Goal: Use online tool/utility: Utilize a website feature to perform a specific function

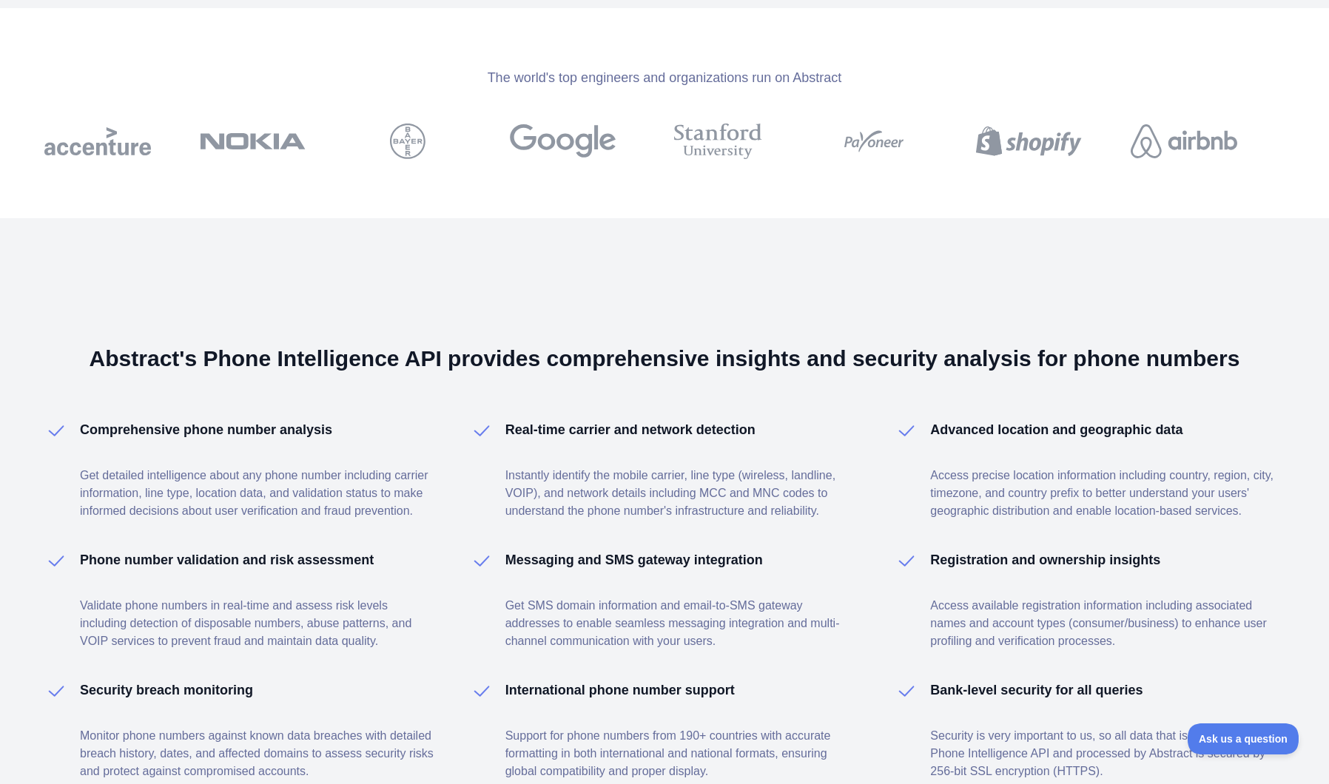
click at [126, 172] on div "The world's top engineers and organizations run on Abstract" at bounding box center [664, 113] width 1329 height 210
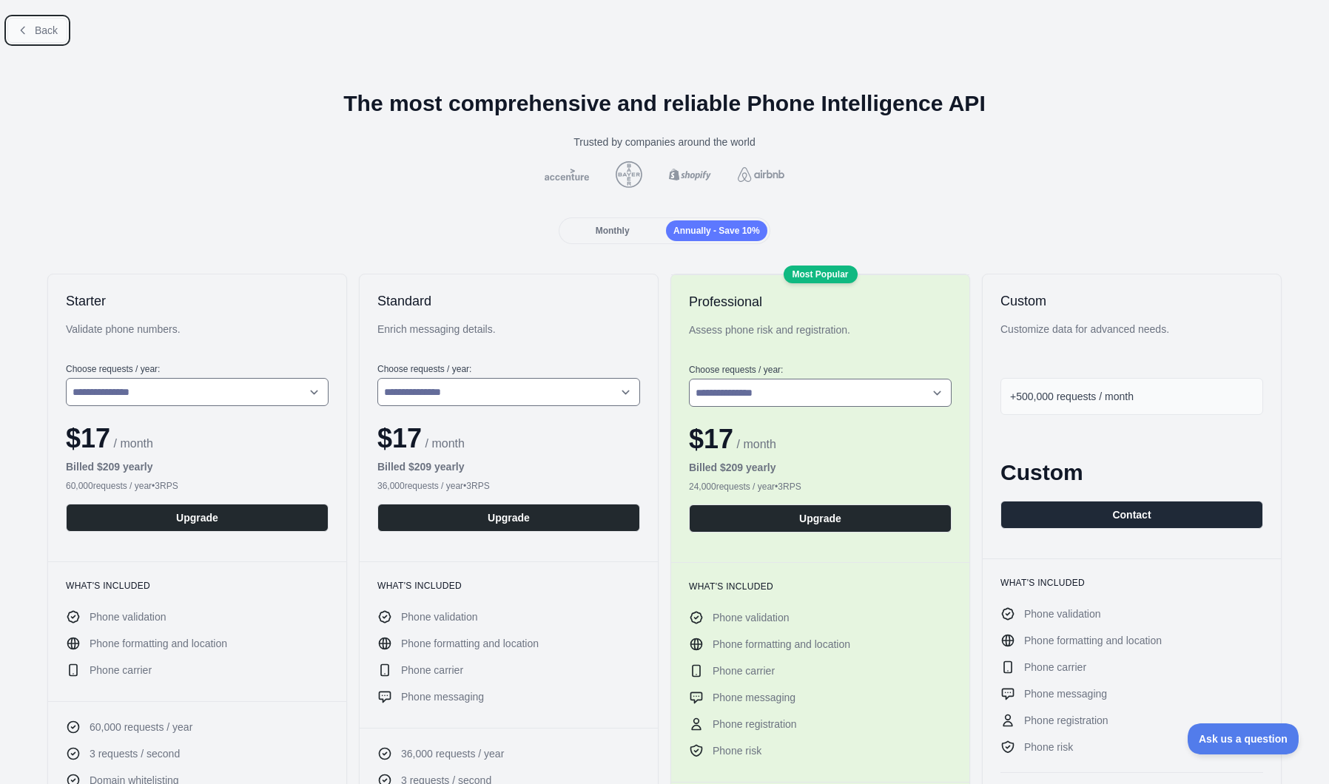
click at [43, 21] on button "Back" at bounding box center [37, 30] width 60 height 25
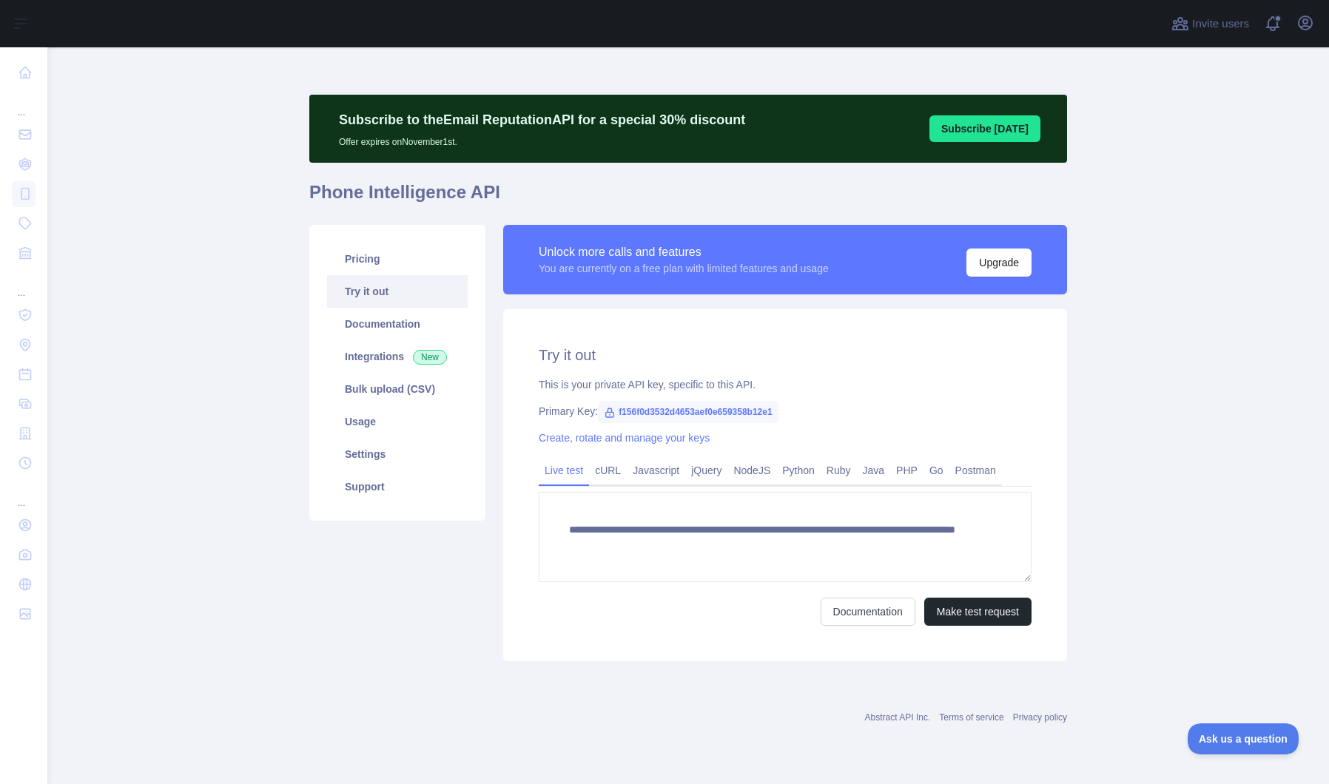
click at [726, 412] on span "f156f0d3532d4653aef0e659358b12e1" at bounding box center [688, 412] width 180 height 22
click at [727, 412] on span "f156f0d3532d4653aef0e659358b12e1" at bounding box center [688, 412] width 180 height 22
copy span "f156f0d3532d4653aef0e659358b12e1"
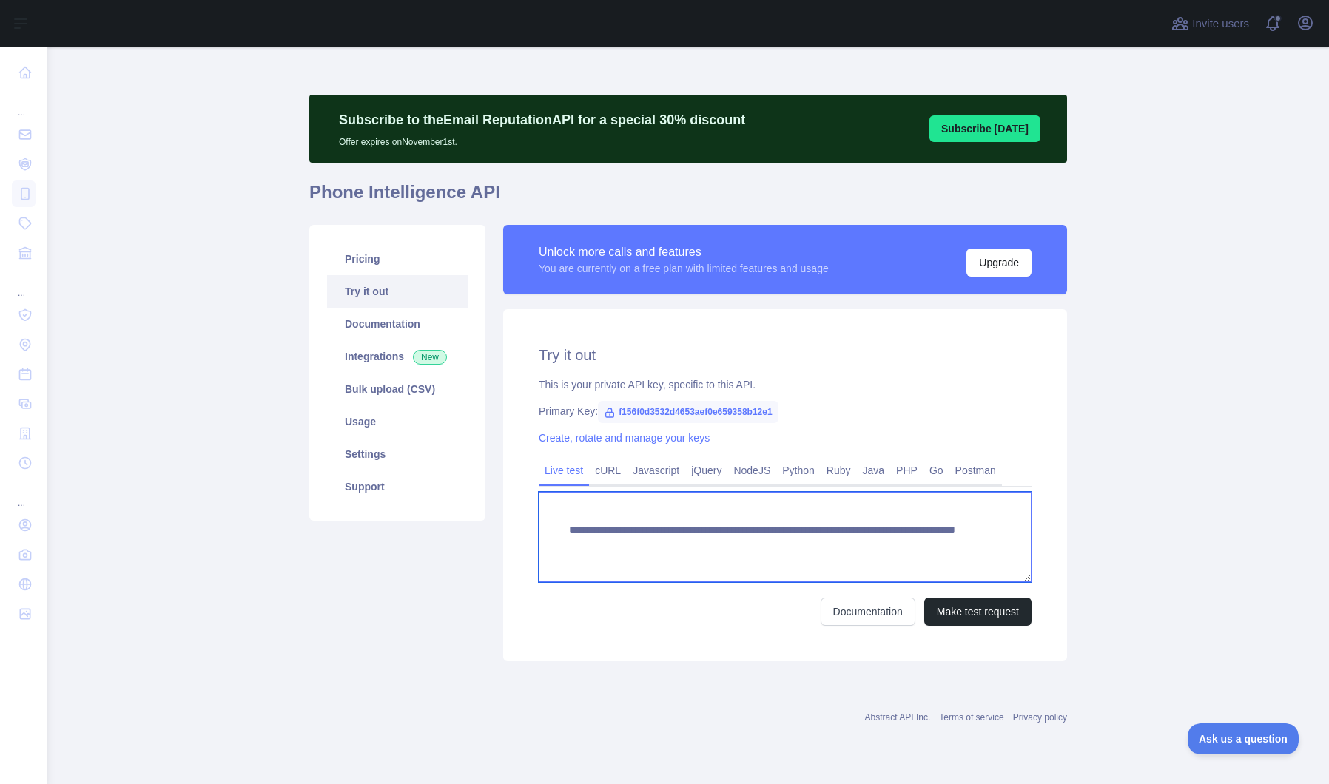
drag, startPoint x: 843, startPoint y: 547, endPoint x: 915, endPoint y: 542, distance: 72.6
click at [915, 542] on textarea "**********" at bounding box center [785, 537] width 493 height 90
paste textarea
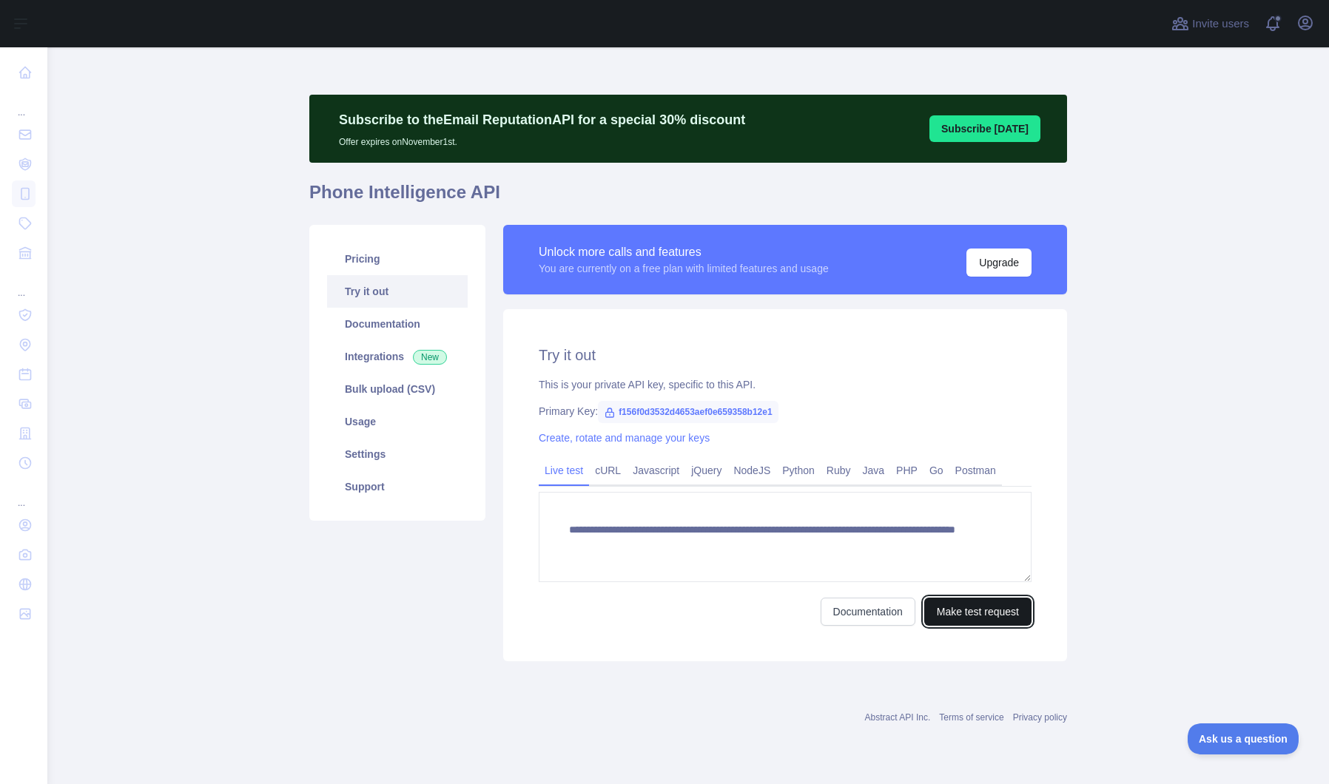
click at [951, 615] on button "Make test request" at bounding box center [977, 612] width 107 height 28
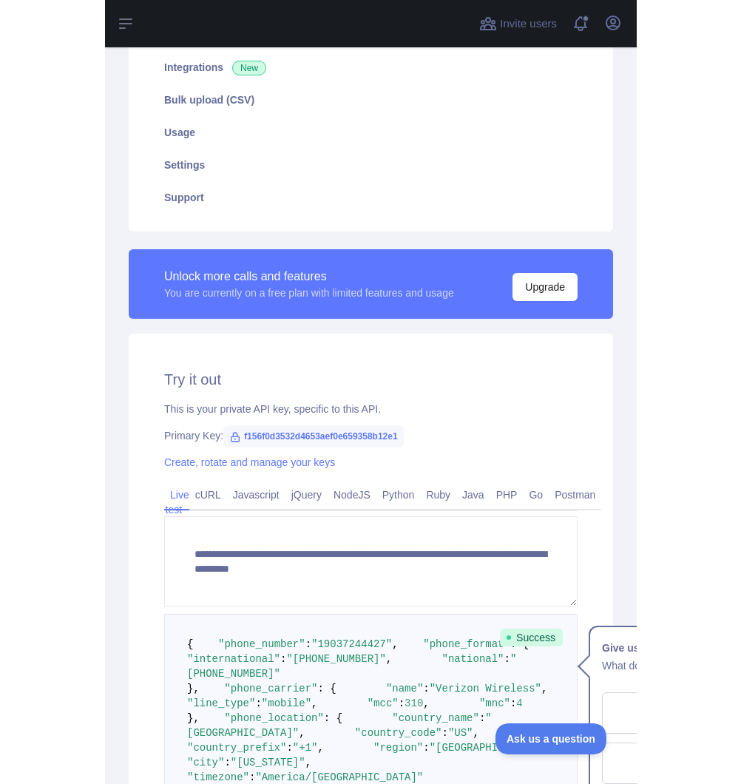
scroll to position [323, 0]
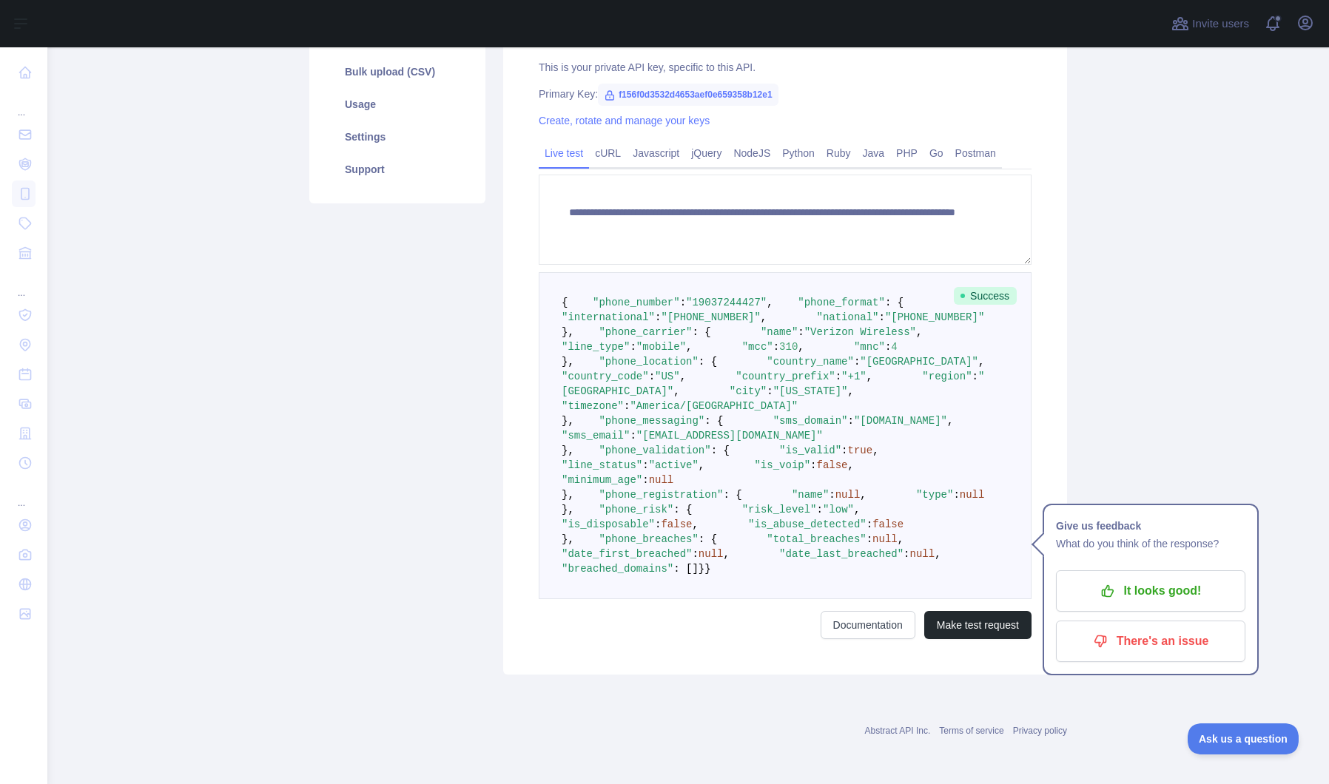
click at [723, 308] on span ""19037244427"" at bounding box center [726, 303] width 81 height 12
copy span "19037244427"
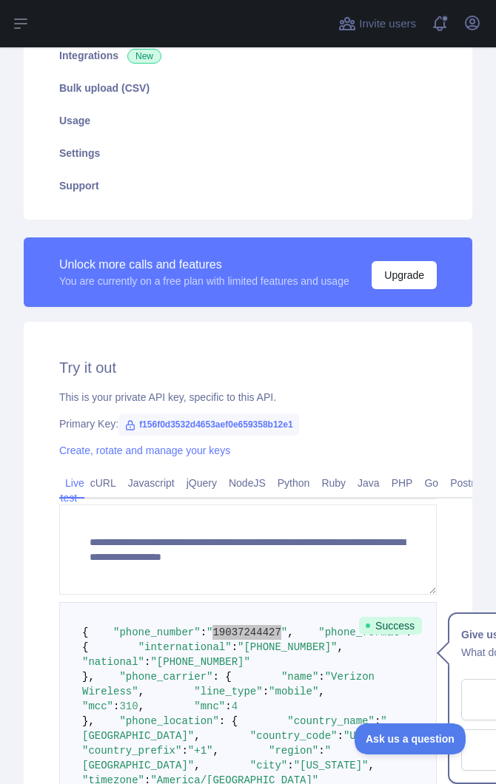
scroll to position [15, 0]
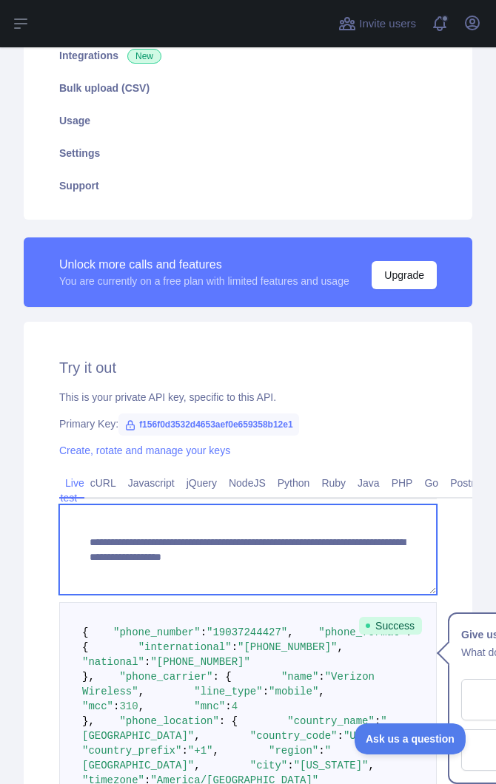
drag, startPoint x: 370, startPoint y: 545, endPoint x: 377, endPoint y: 555, distance: 12.1
click at [377, 555] on textarea "**********" at bounding box center [247, 549] width 377 height 90
paste textarea
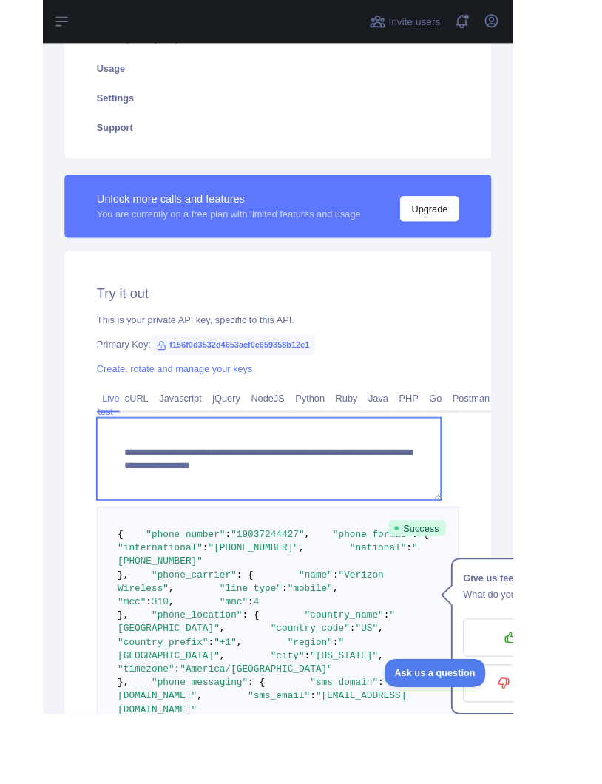
scroll to position [0, 0]
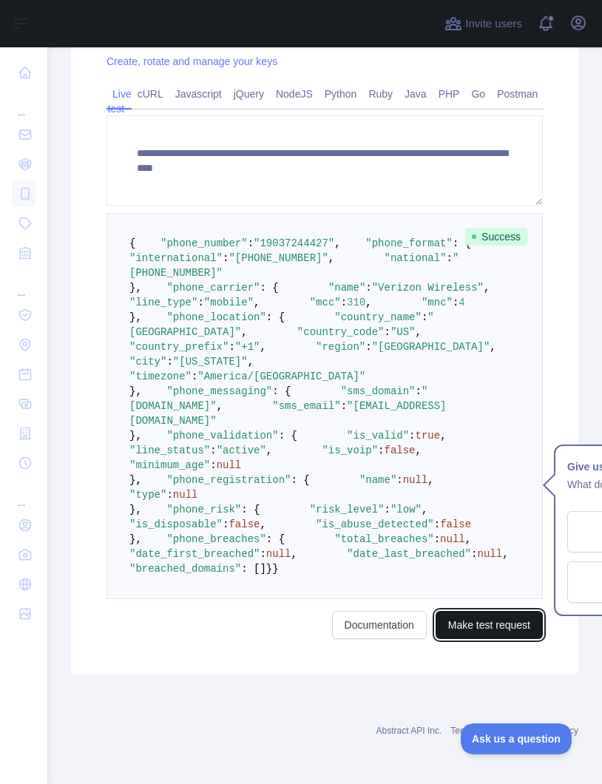
click at [474, 624] on button "Make test request" at bounding box center [489, 625] width 107 height 28
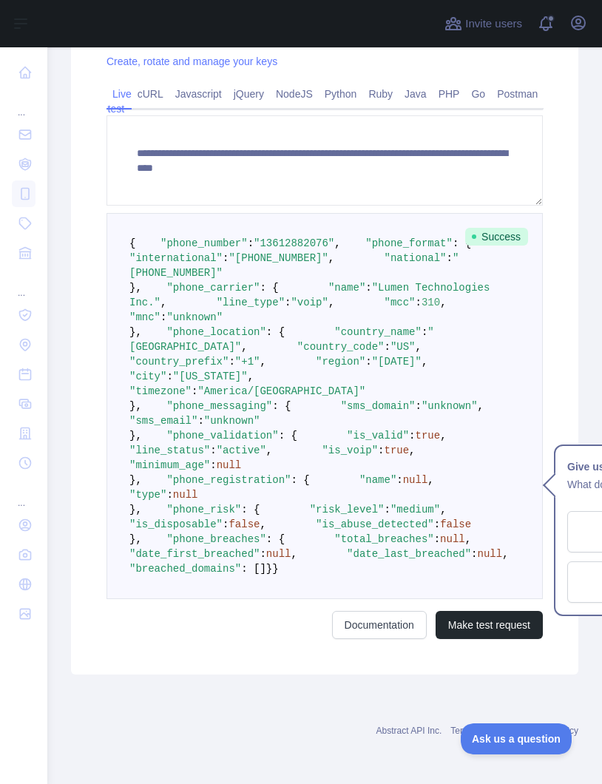
scroll to position [751, 0]
click at [309, 237] on span ""13612882076"" at bounding box center [294, 243] width 81 height 12
copy span "13612882076"
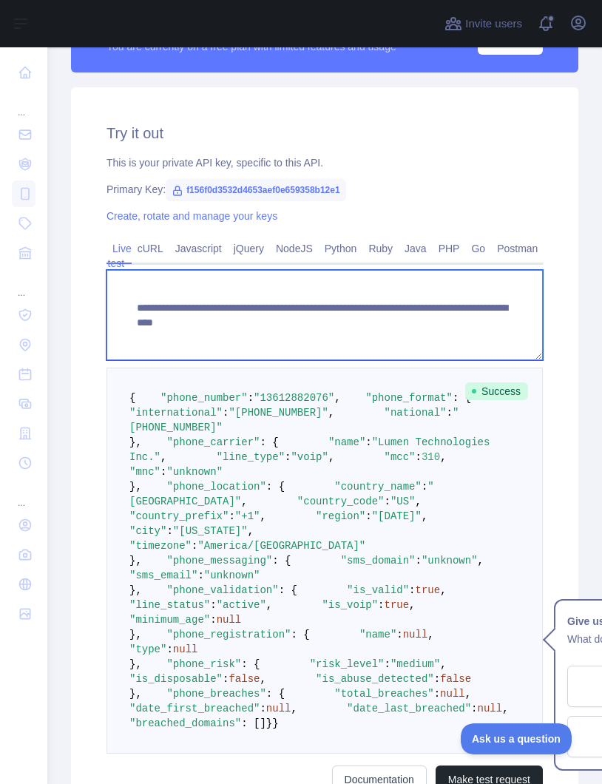
drag, startPoint x: 411, startPoint y: 323, endPoint x: 498, endPoint y: 322, distance: 86.5
click at [498, 322] on textarea "**********" at bounding box center [325, 315] width 436 height 90
paste textarea
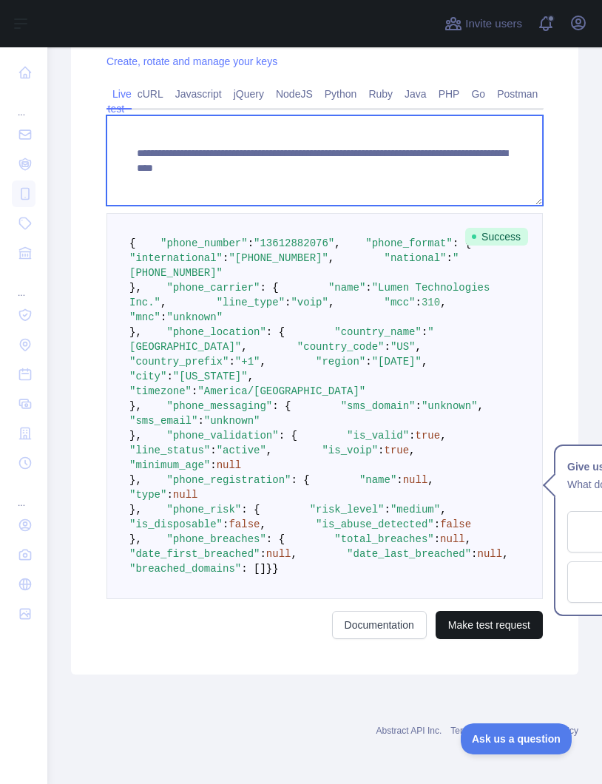
type textarea "**********"
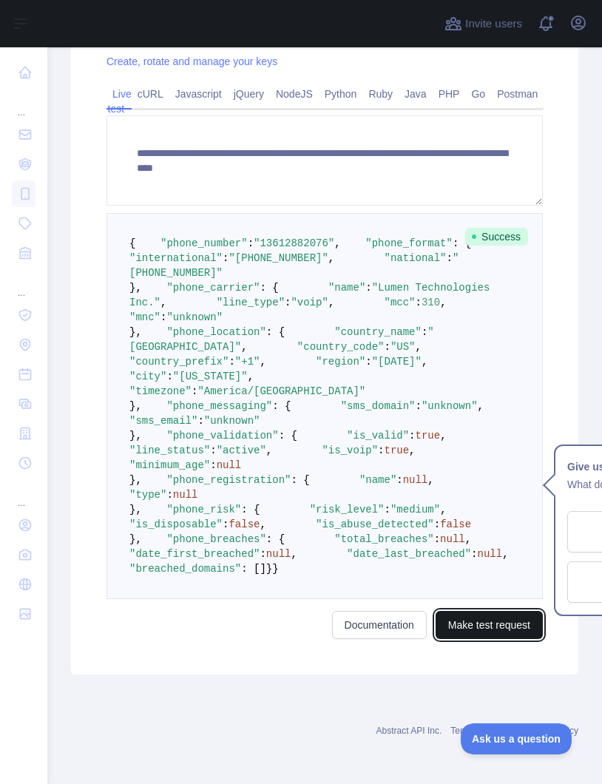
click at [468, 639] on button "Make test request" at bounding box center [489, 625] width 107 height 28
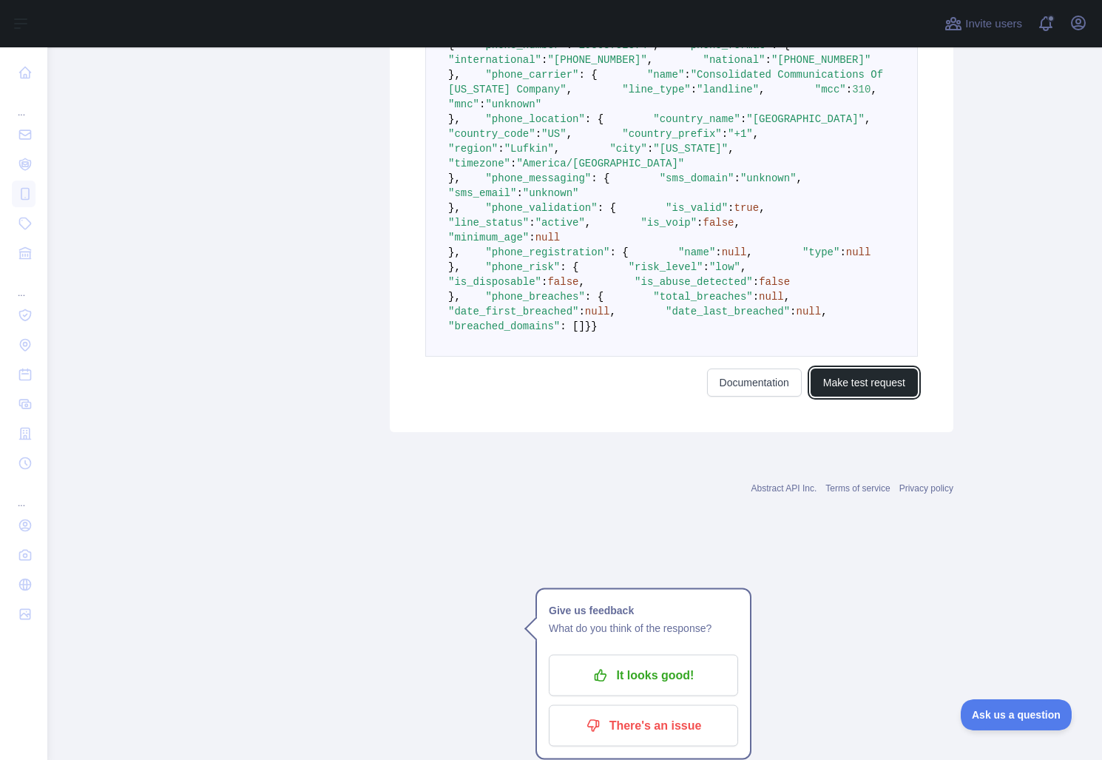
scroll to position [741, 0]
